Goal: Navigation & Orientation: Find specific page/section

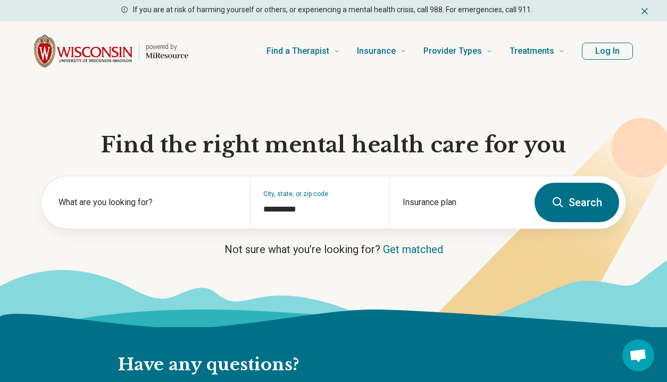
click at [620, 47] on button "Log In" at bounding box center [607, 51] width 51 height 17
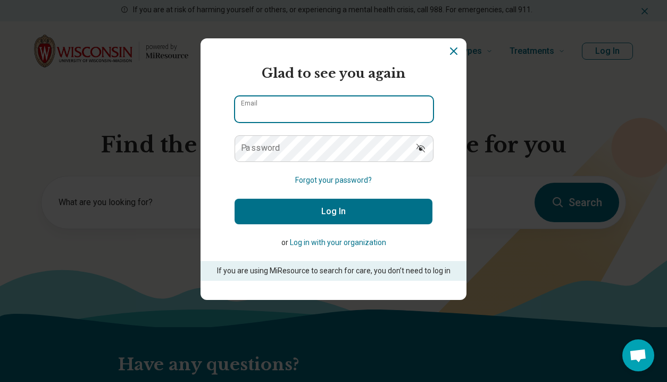
type input "**********"
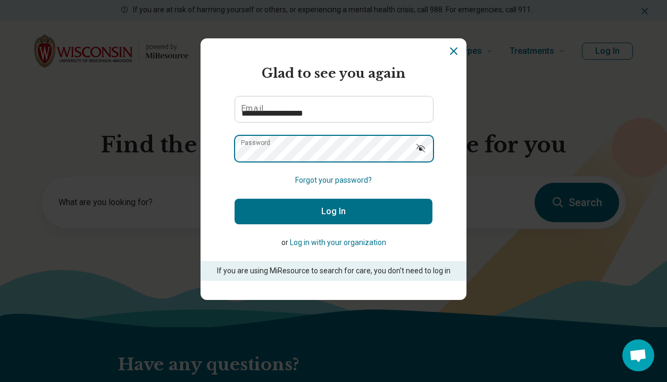
click at [334, 211] on button "Log In" at bounding box center [334, 212] width 198 height 26
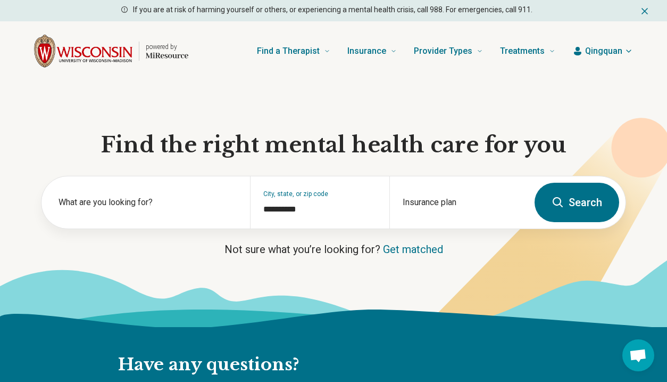
click at [589, 55] on span "Qingquan" at bounding box center [603, 51] width 37 height 13
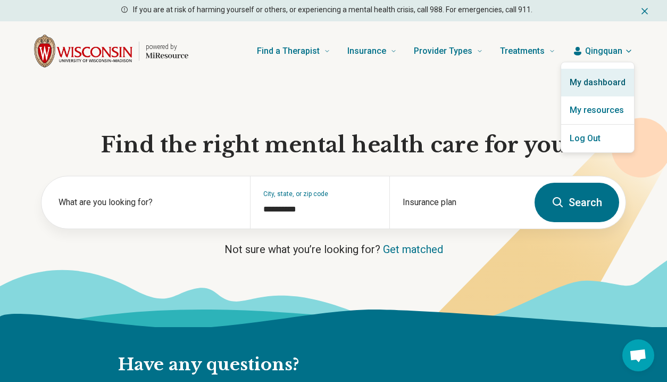
click at [595, 83] on link "My dashboard" at bounding box center [597, 83] width 73 height 28
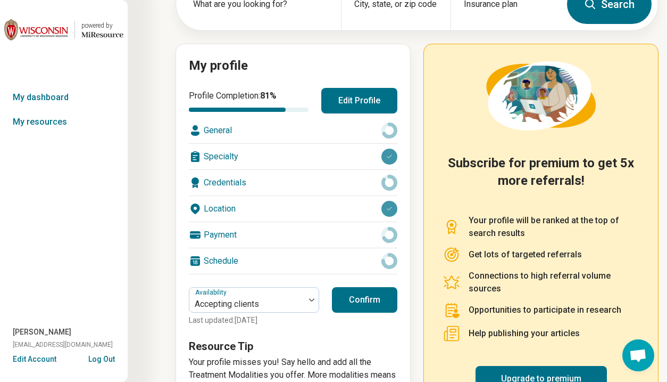
scroll to position [86, 0]
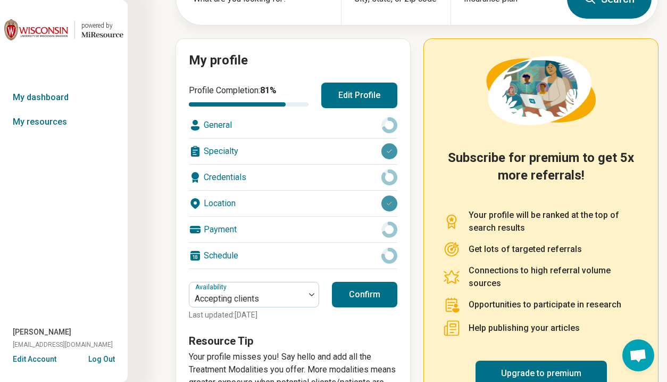
click at [359, 291] on button "Confirm" at bounding box center [364, 295] width 65 height 26
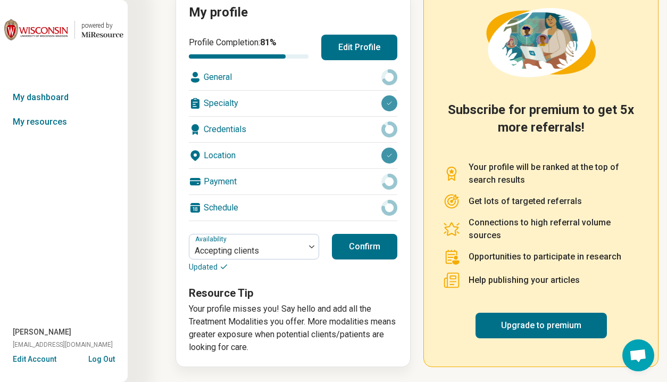
scroll to position [133, 0]
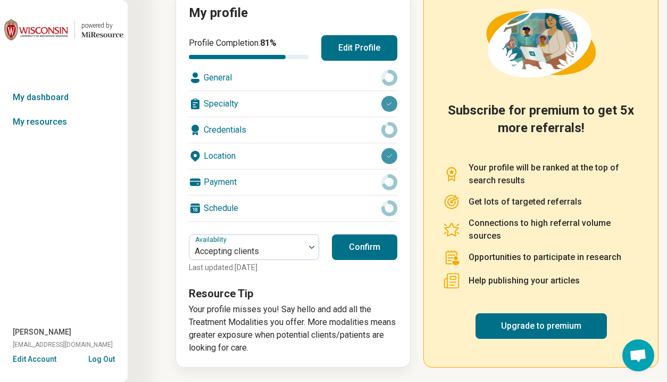
click at [358, 128] on div "Credentials" at bounding box center [293, 130] width 209 height 26
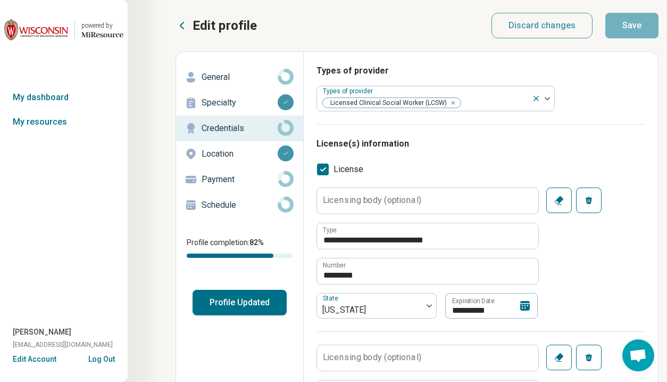
click at [257, 205] on p "Schedule" at bounding box center [240, 205] width 76 height 13
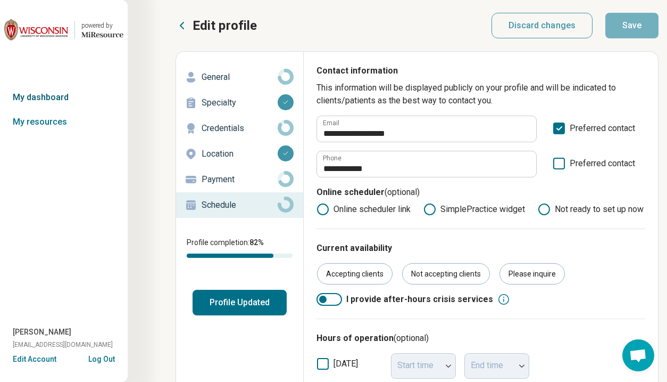
click at [61, 98] on link "My dashboard" at bounding box center [64, 97] width 128 height 24
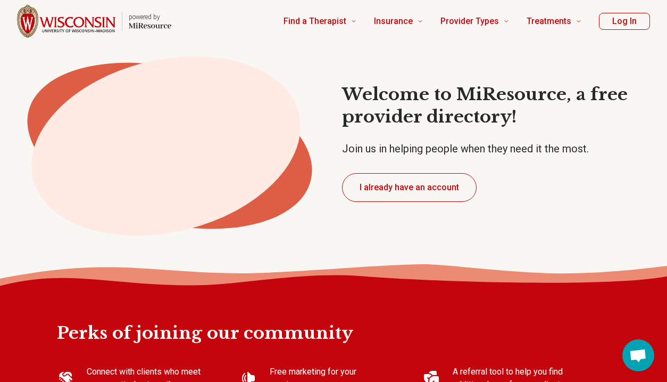
click at [620, 26] on button "Log In" at bounding box center [624, 21] width 51 height 17
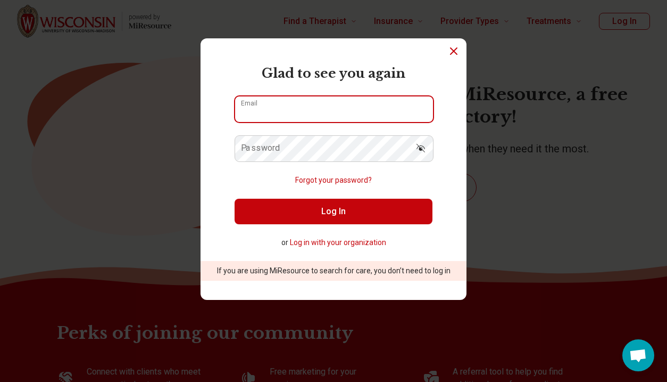
type input "**********"
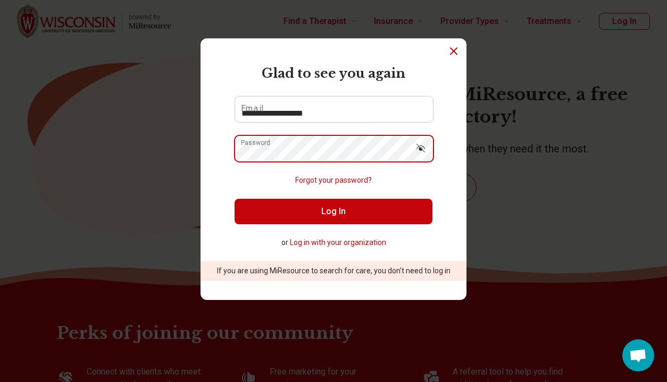
click at [334, 211] on button "Log In" at bounding box center [334, 212] width 198 height 26
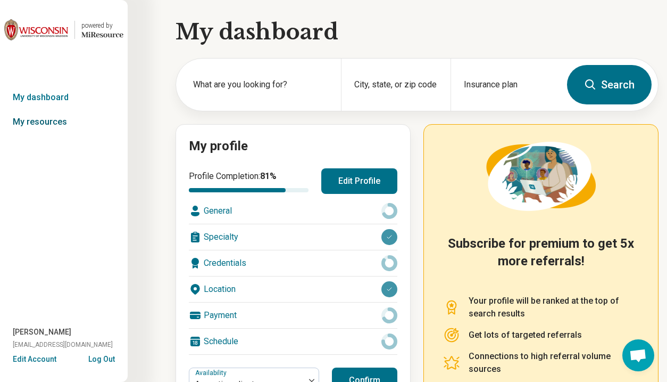
click at [57, 125] on link "My resources" at bounding box center [64, 122] width 128 height 24
